Goal: Information Seeking & Learning: Learn about a topic

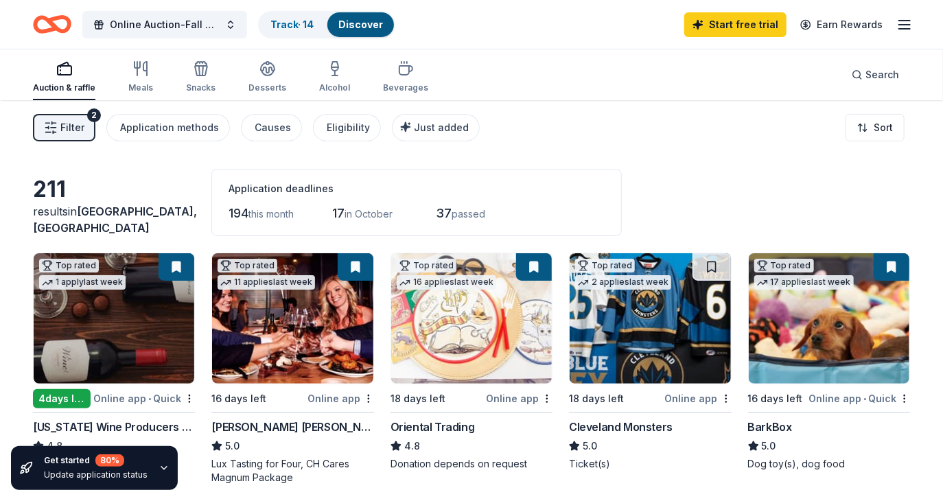
click at [86, 119] on button "Filter 2" at bounding box center [64, 127] width 62 height 27
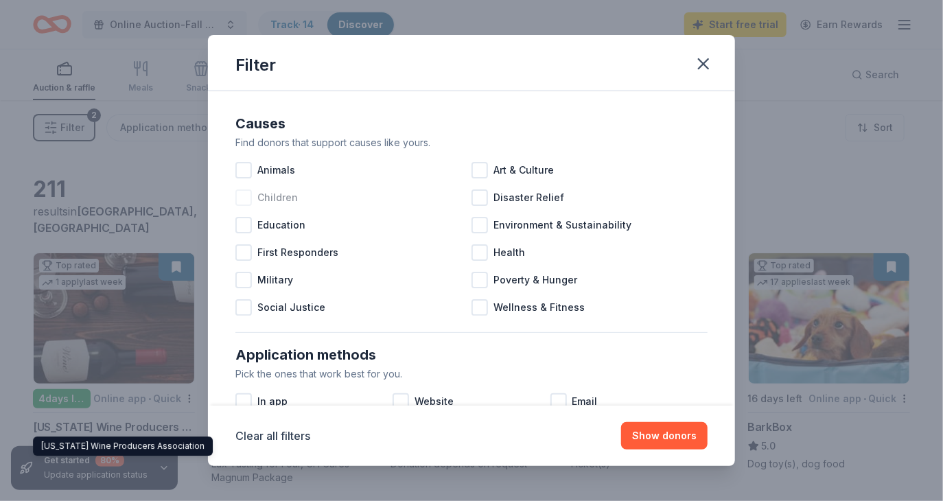
click at [243, 194] on div at bounding box center [243, 197] width 16 height 16
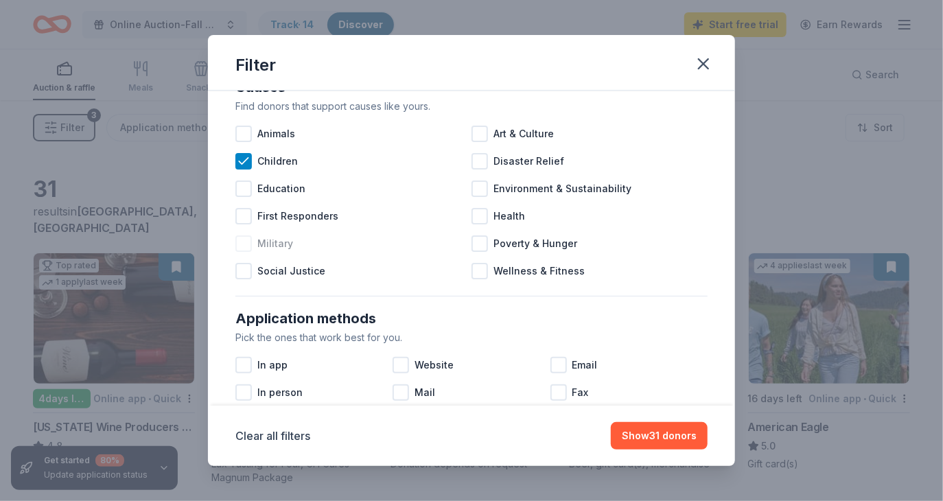
scroll to position [215, 0]
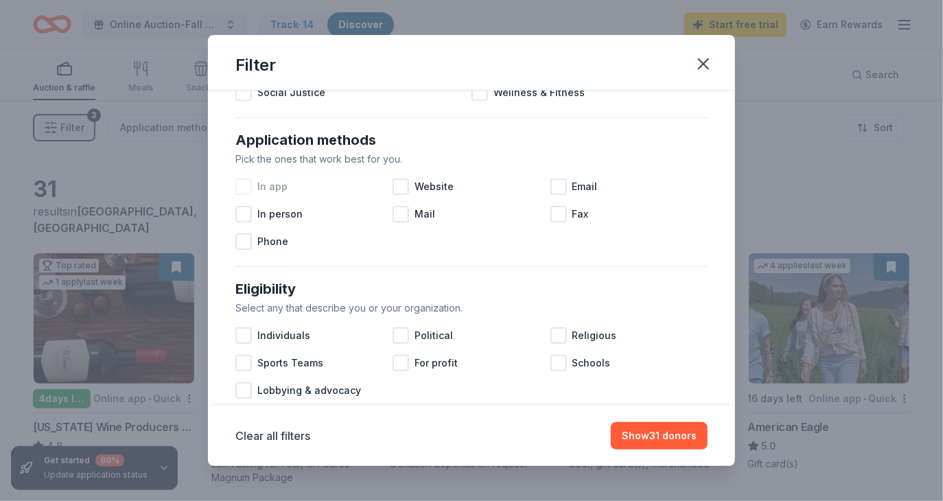
click at [244, 187] on div at bounding box center [243, 187] width 16 height 16
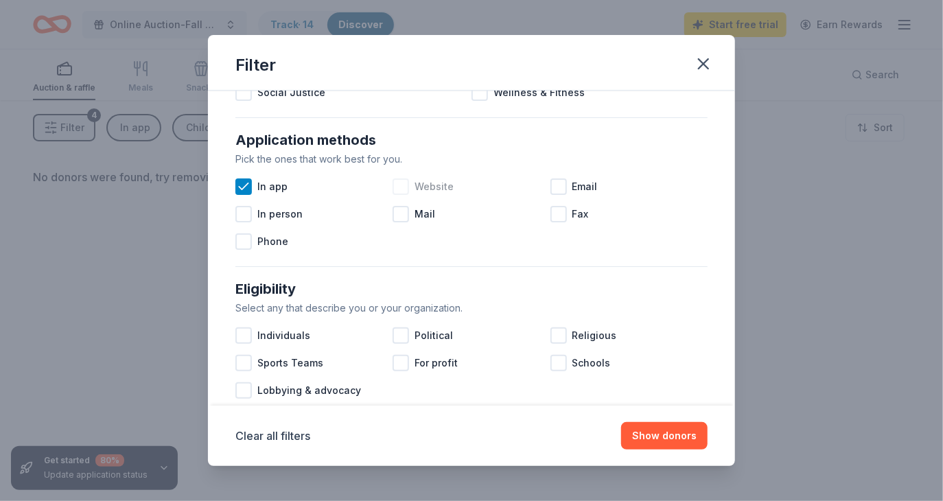
click at [402, 183] on div at bounding box center [401, 187] width 16 height 16
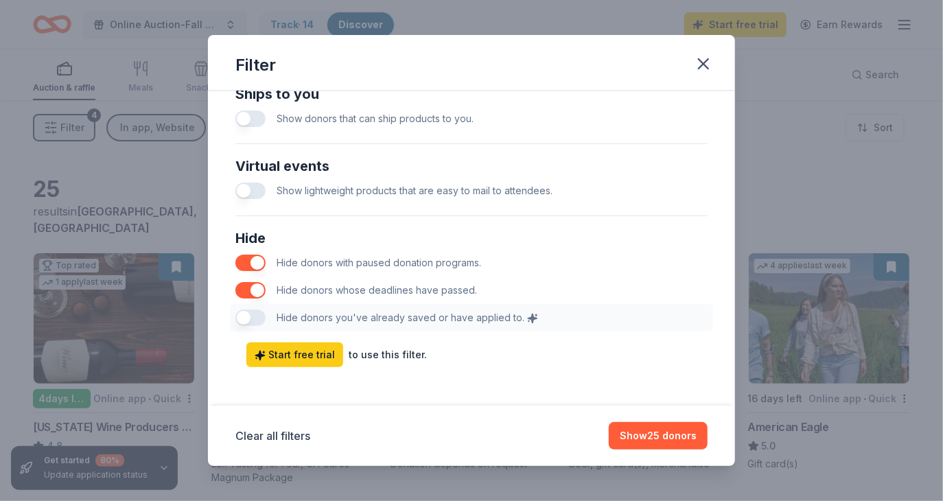
scroll to position [680, 0]
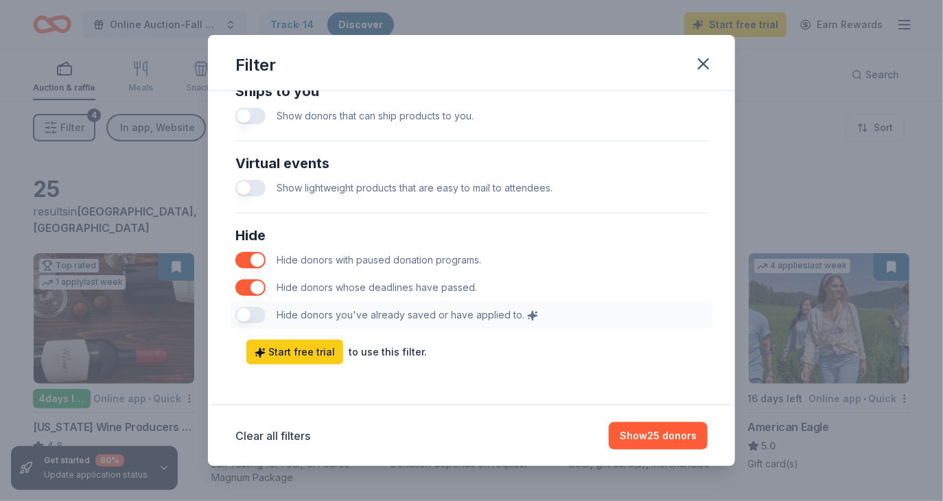
click at [257, 312] on div "Hide Hide donors with paused donation programs. Hide donors whose deadlines hav…" at bounding box center [471, 276] width 483 height 115
click at [264, 315] on div "Hide Hide donors with paused donation programs. Hide donors whose deadlines hav…" at bounding box center [471, 276] width 483 height 115
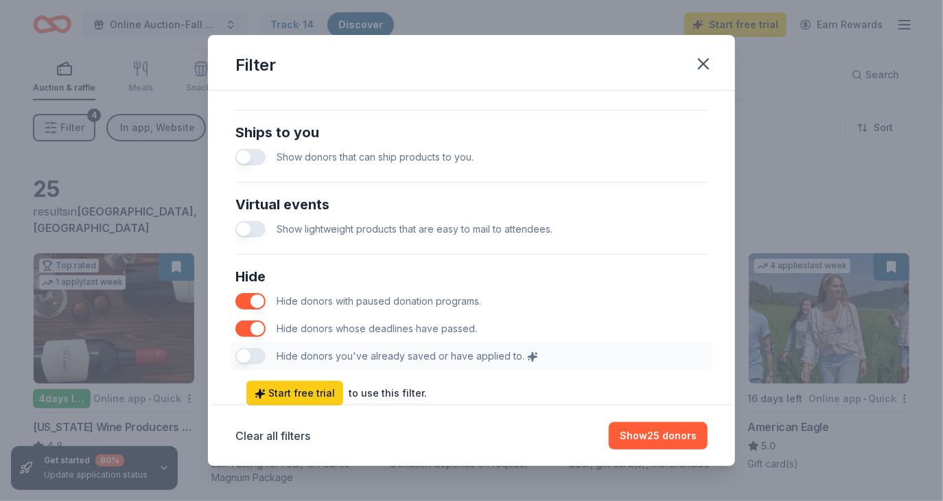
scroll to position [627, 0]
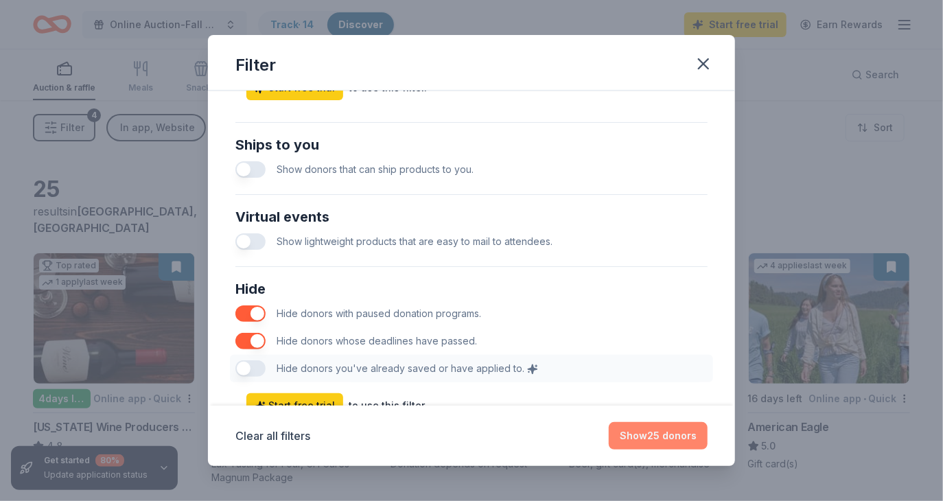
click at [685, 441] on button "Show 25 donors" at bounding box center [658, 435] width 99 height 27
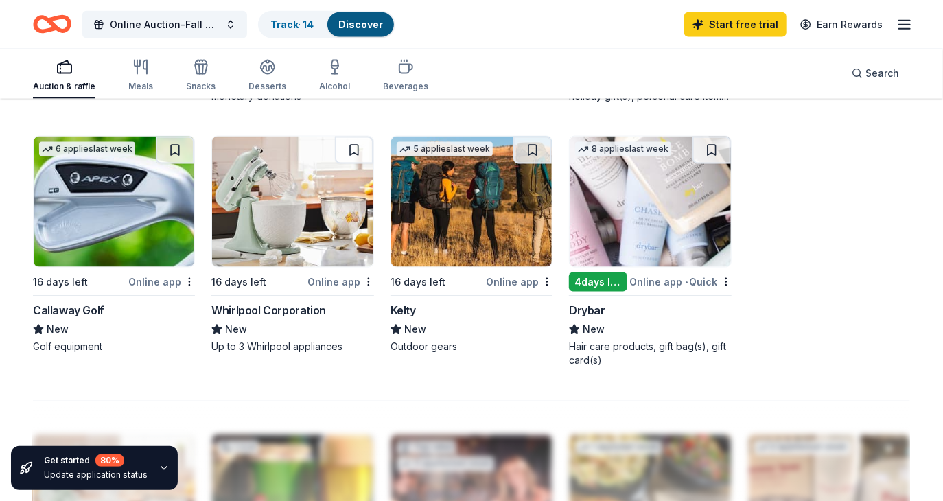
scroll to position [941, 0]
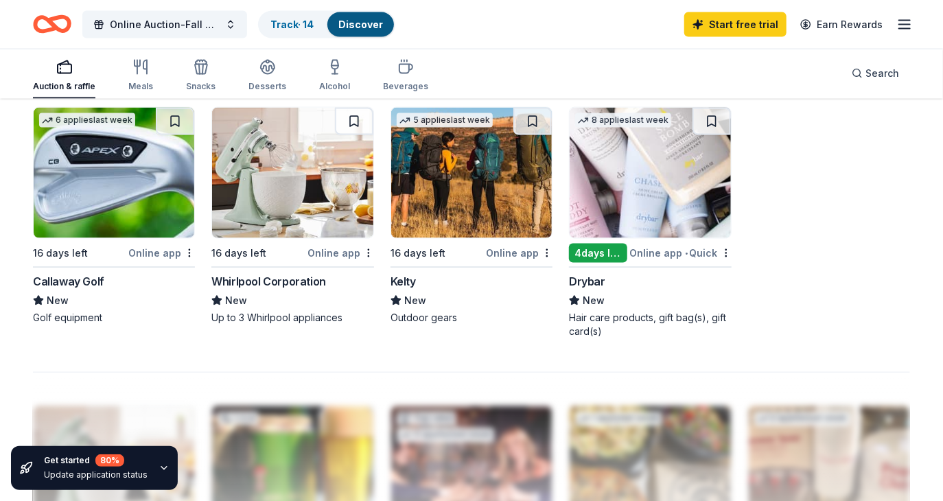
click at [649, 170] on img at bounding box center [650, 173] width 161 height 130
